Goal: Transaction & Acquisition: Download file/media

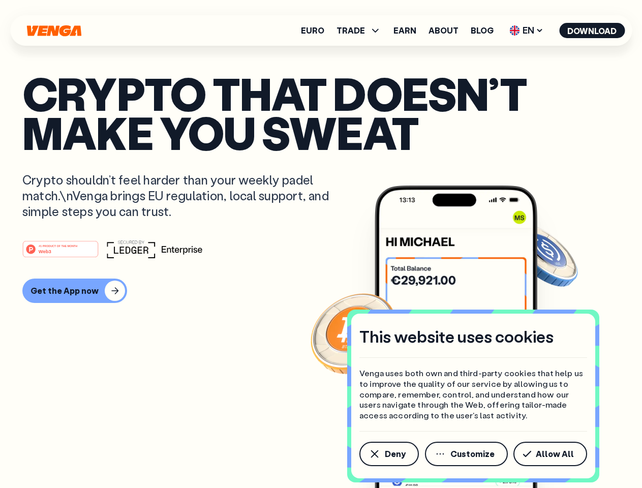
click at [321, 244] on div "#1 PRODUCT OF THE MONTH Web3" at bounding box center [321, 249] width 598 height 18
click at [389, 454] on span "Deny" at bounding box center [395, 454] width 21 height 8
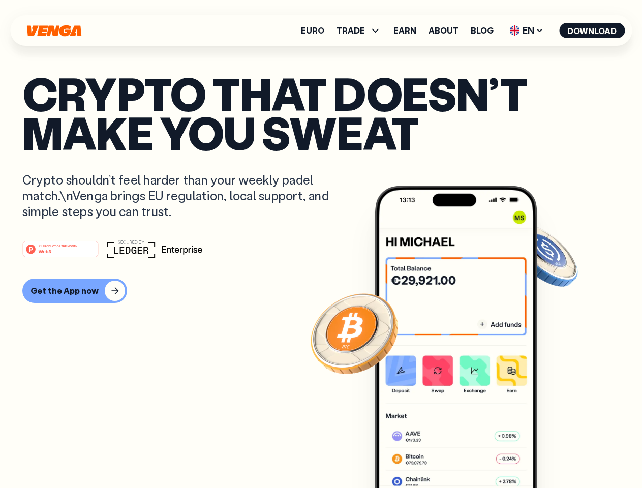
click at [467, 454] on img at bounding box center [456, 356] width 163 height 341
click at [552, 454] on article "Crypto that doesn’t make you sweat Crypto shouldn’t feel harder than your weekl…" at bounding box center [321, 264] width 598 height 381
click at [362, 31] on span "TRADE" at bounding box center [351, 30] width 28 height 8
click at [527, 31] on span "EN" at bounding box center [526, 30] width 41 height 16
click at [592, 31] on button "Download" at bounding box center [592, 30] width 66 height 15
